Goal: Task Accomplishment & Management: Manage account settings

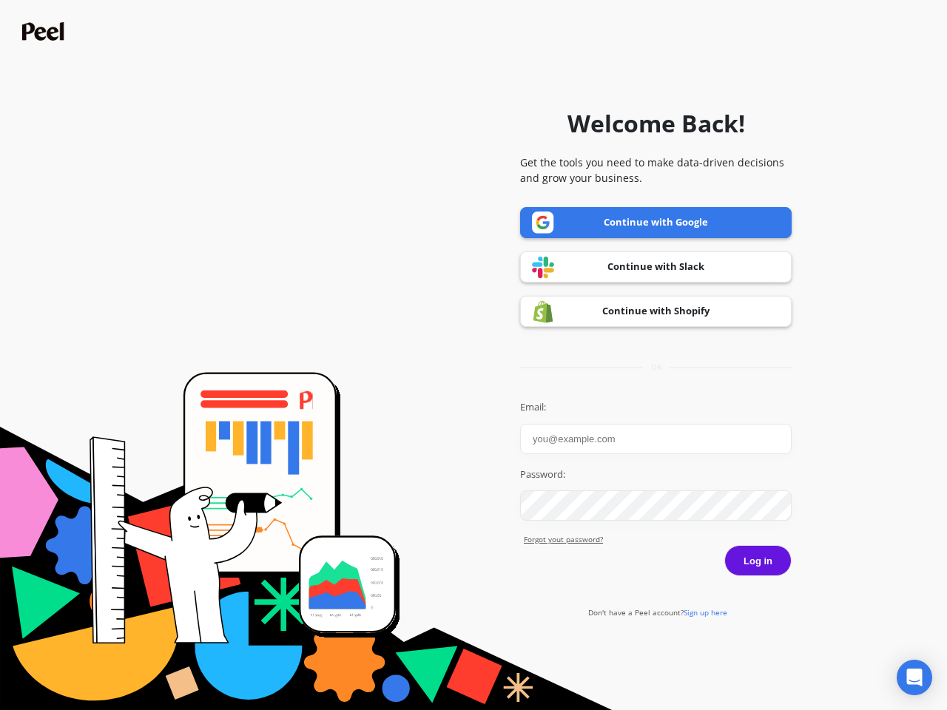
click at [914, 678] on icon "Open Intercom Messenger" at bounding box center [915, 678] width 16 height 18
